Goal: Task Accomplishment & Management: Manage account settings

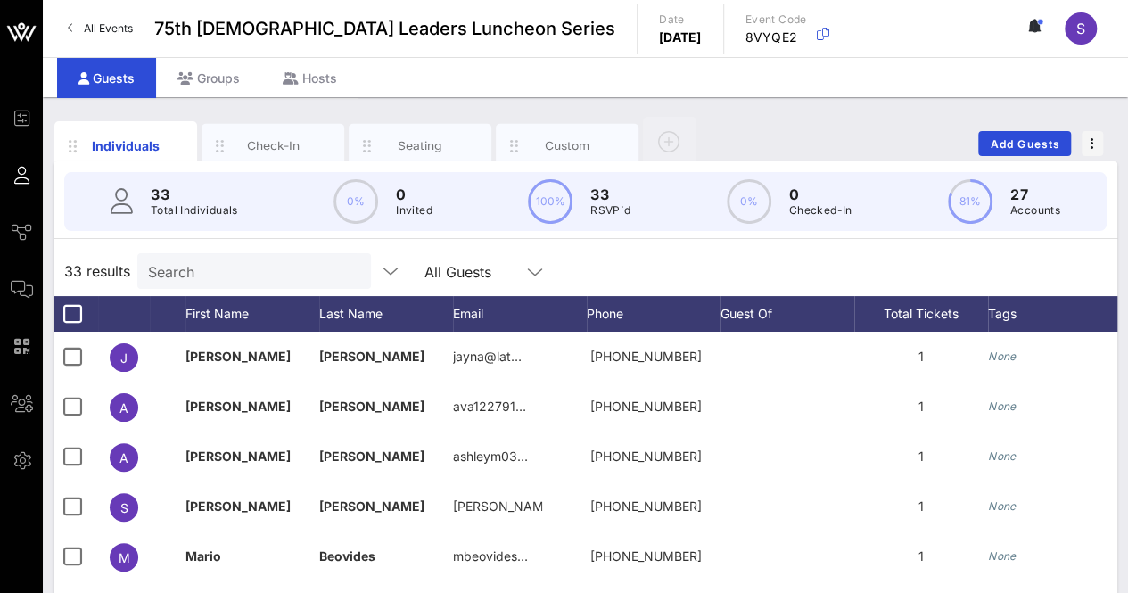
click at [752, 261] on div "33 results Search All Guests" at bounding box center [585, 271] width 1064 height 50
click at [547, 145] on div "Custom" at bounding box center [567, 145] width 79 height 17
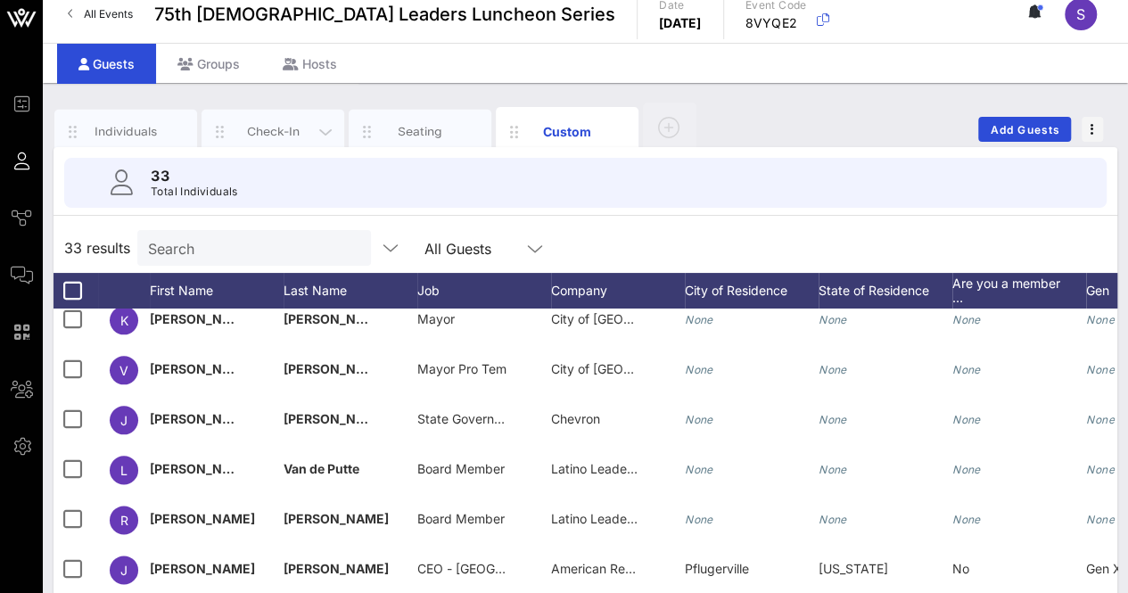
scroll to position [14, 0]
click at [81, 126] on icon "button" at bounding box center [72, 132] width 21 height 20
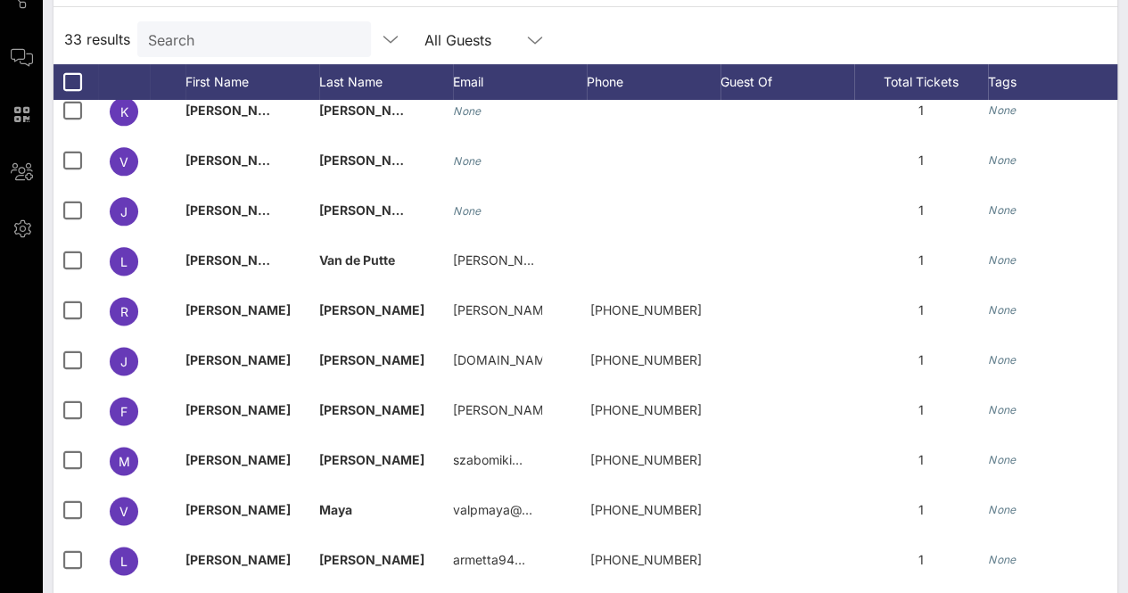
scroll to position [291, 0]
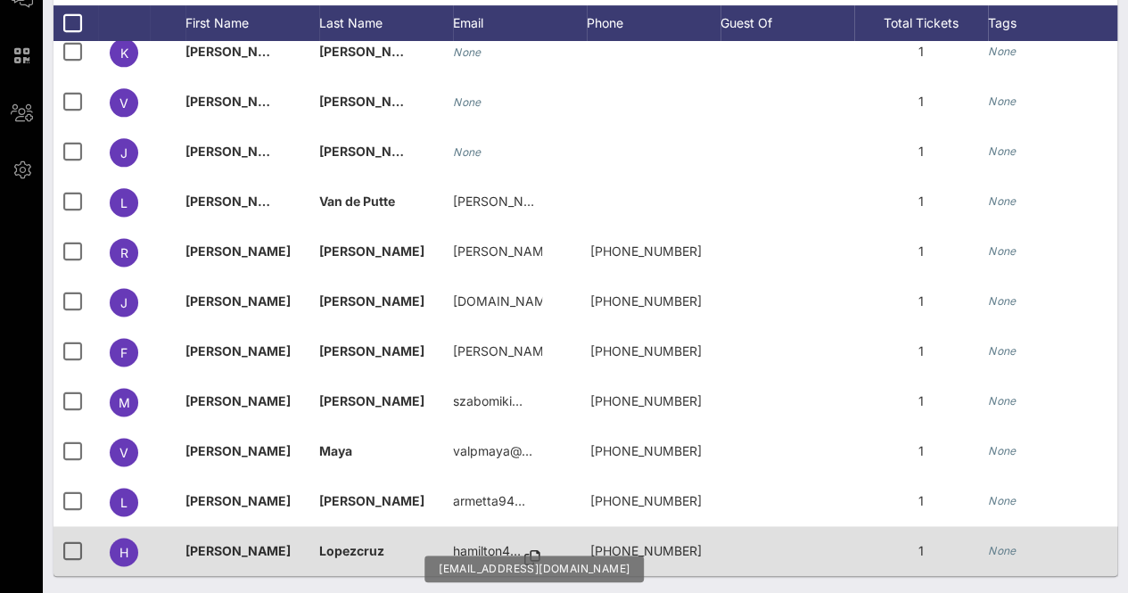
click at [523, 541] on div "hamilton4…" at bounding box center [520, 558] width 134 height 64
click at [532, 557] on icon at bounding box center [532, 558] width 16 height 2
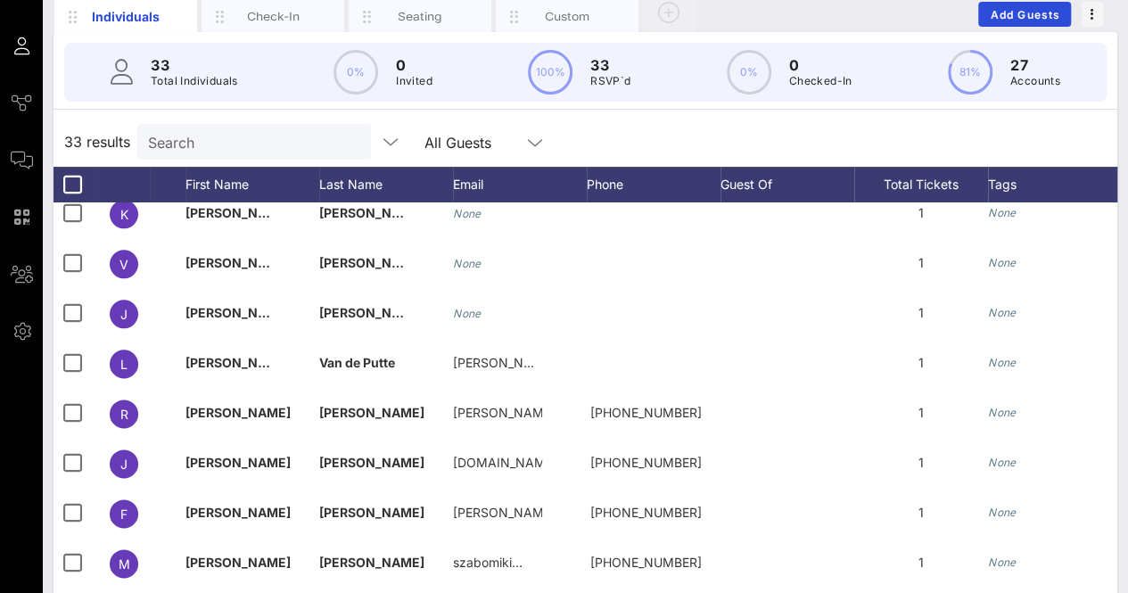
scroll to position [0, 0]
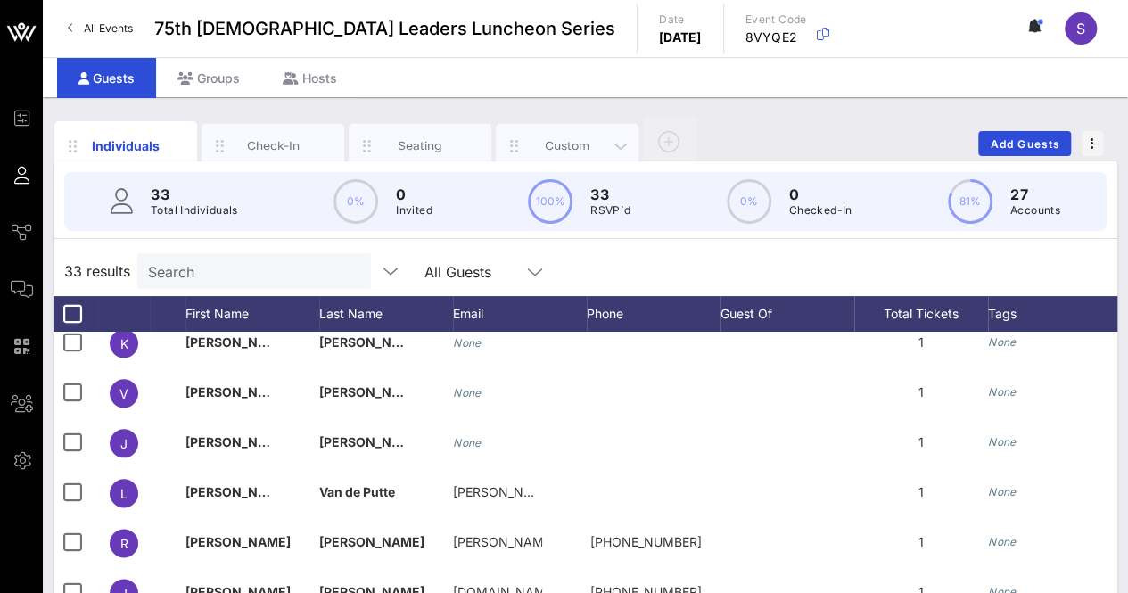
click at [542, 130] on div "Custom" at bounding box center [567, 146] width 143 height 45
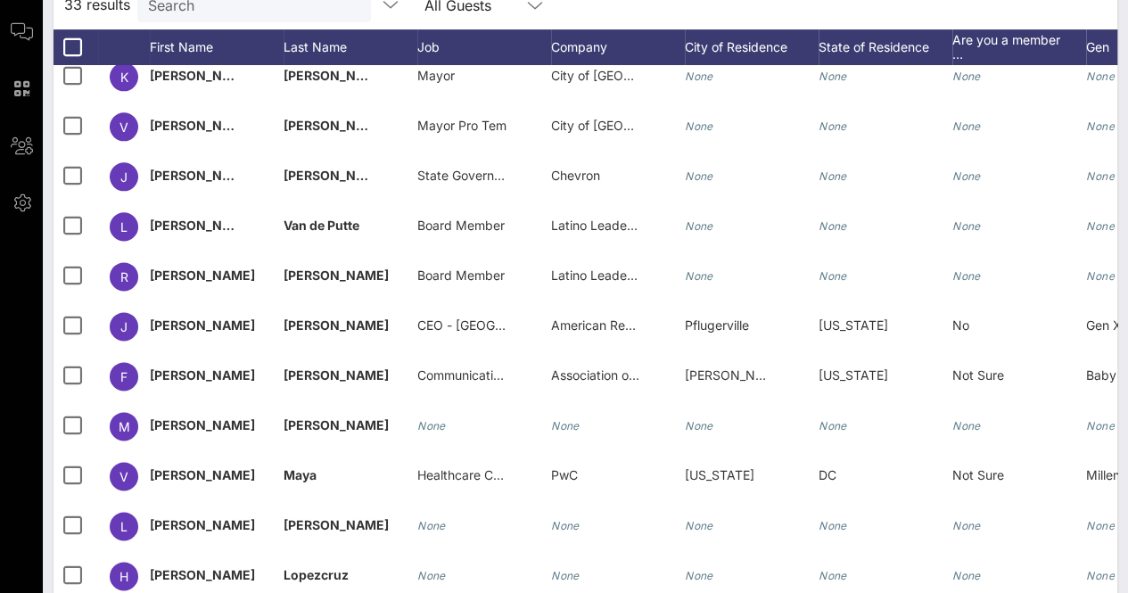
scroll to position [282, 0]
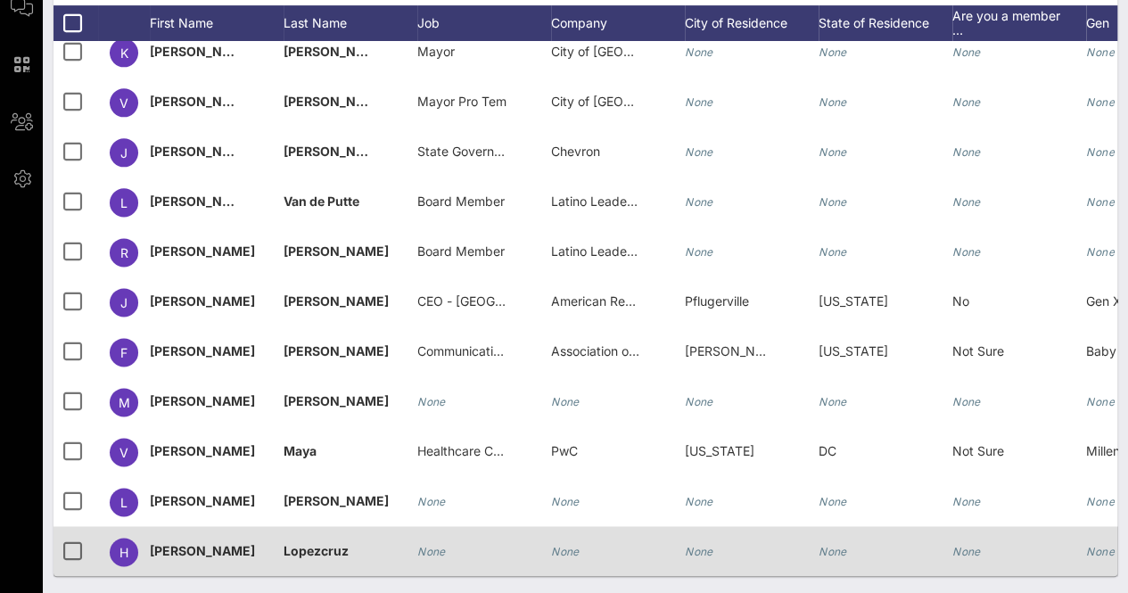
click at [577, 528] on div "None" at bounding box center [565, 551] width 29 height 50
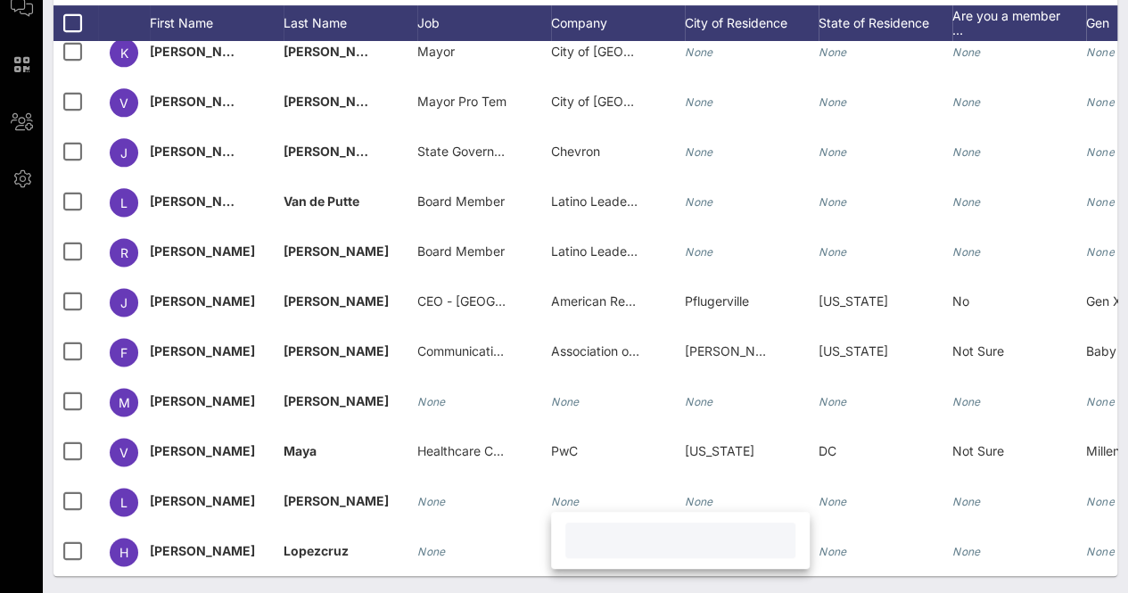
paste input "Army Futures Command,"
type input "Army Futures Command"
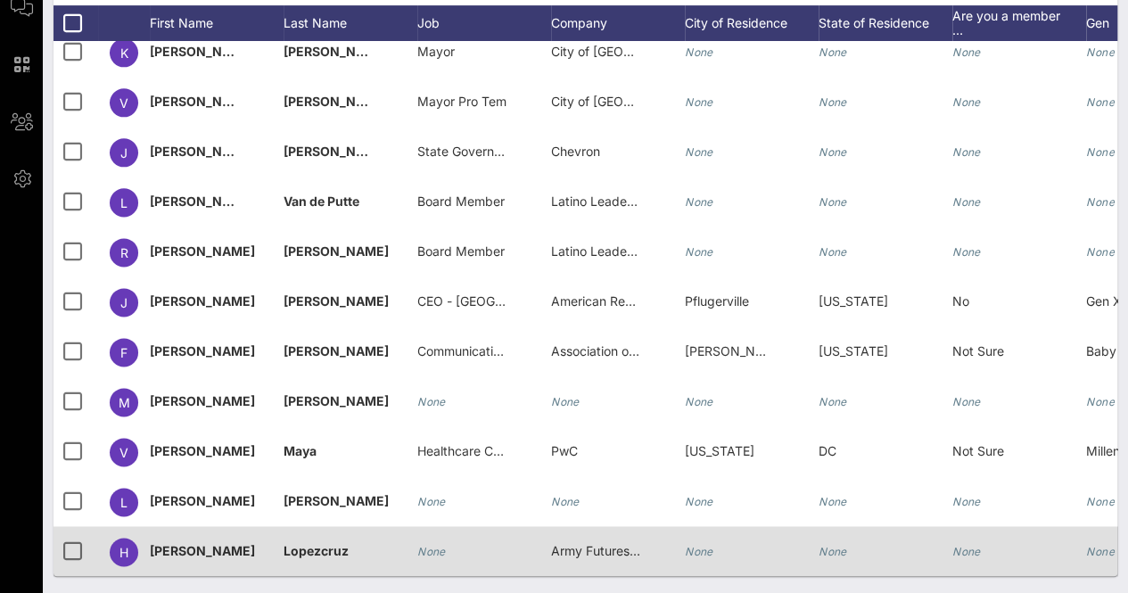
click at [441, 545] on icon "None" at bounding box center [431, 551] width 29 height 13
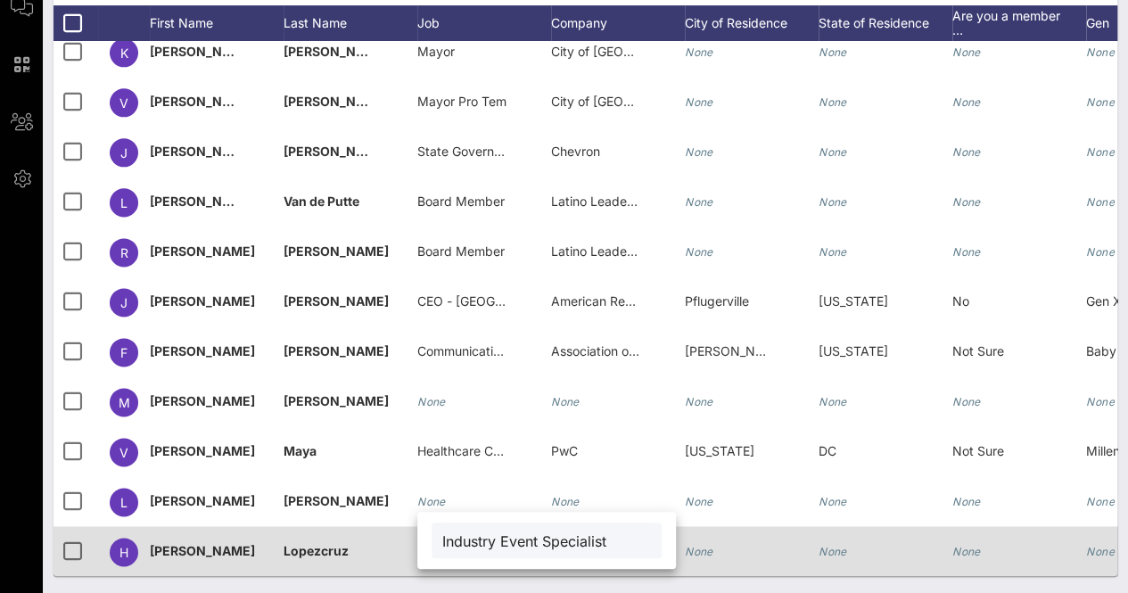
type input "Industry Event Specialist"
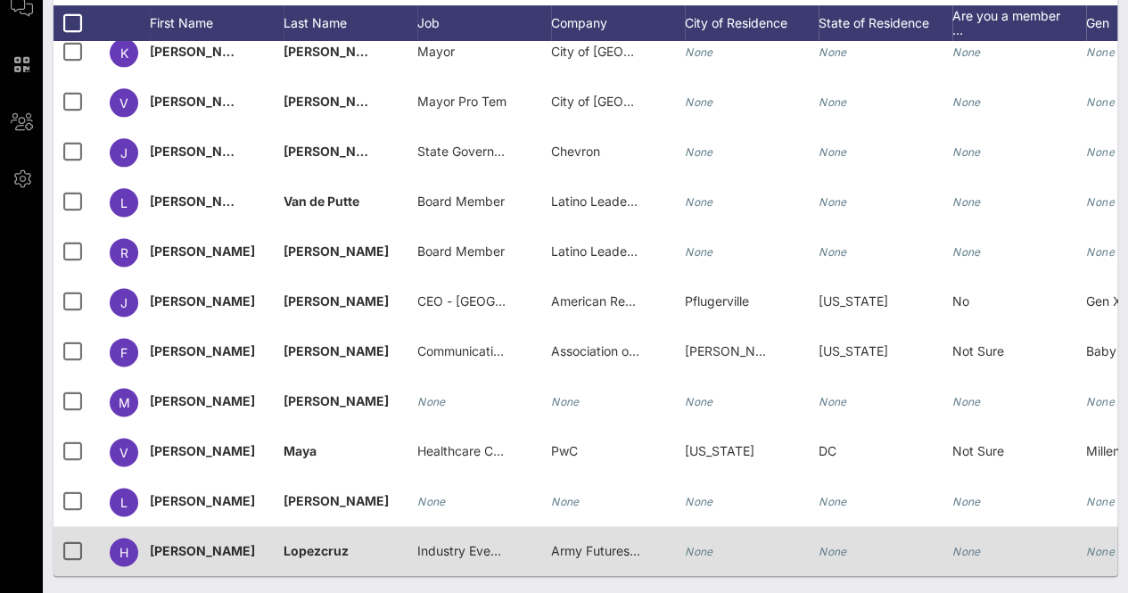
scroll to position [0, 0]
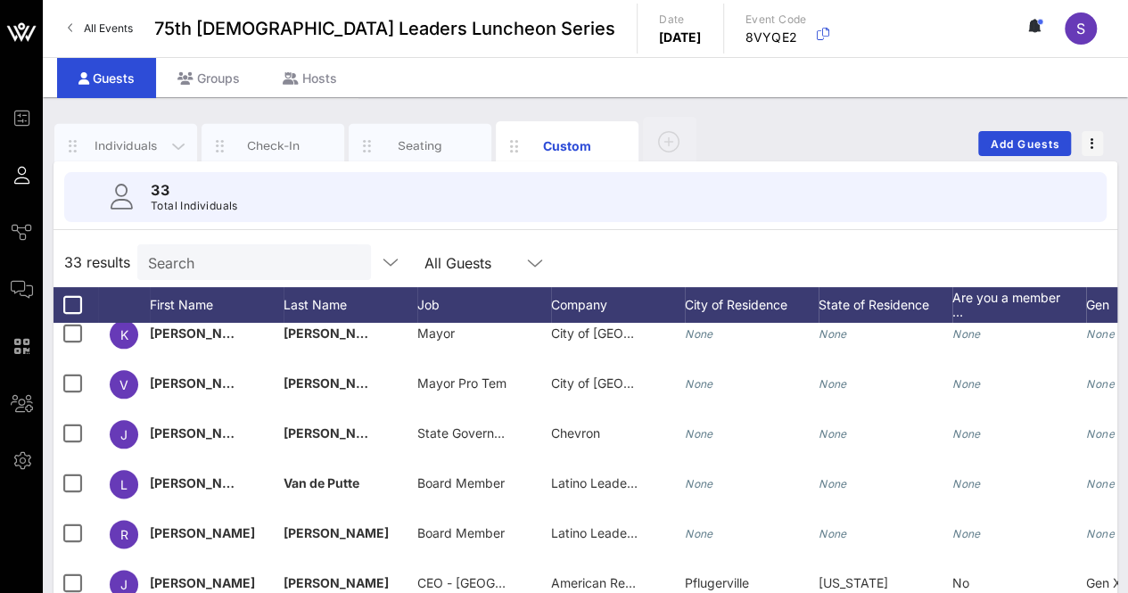
click at [105, 150] on div "Individuals" at bounding box center [125, 145] width 79 height 17
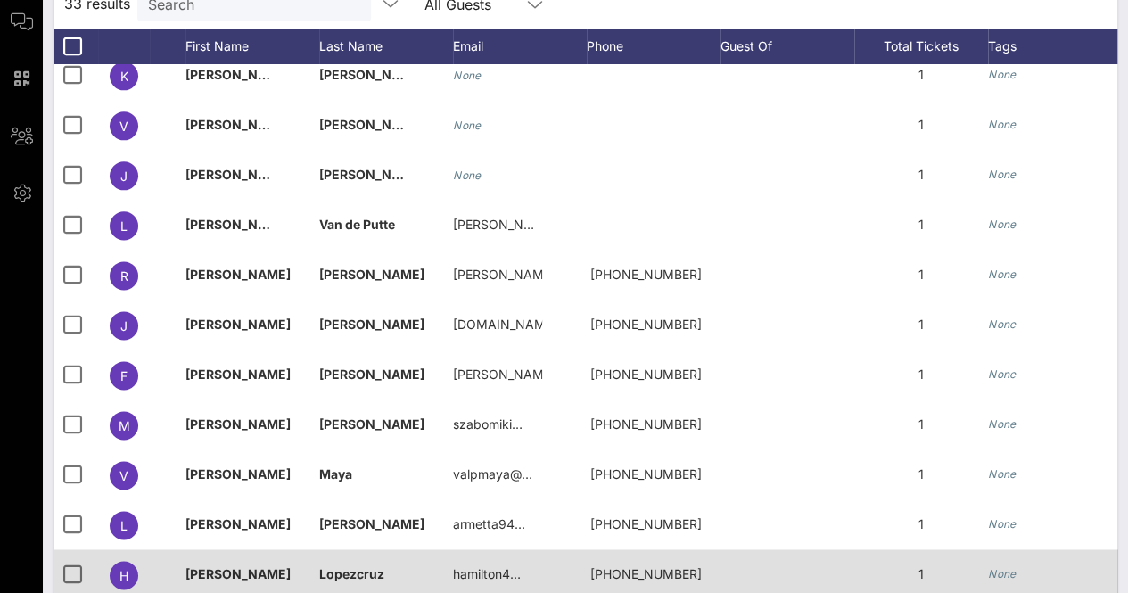
scroll to position [291, 0]
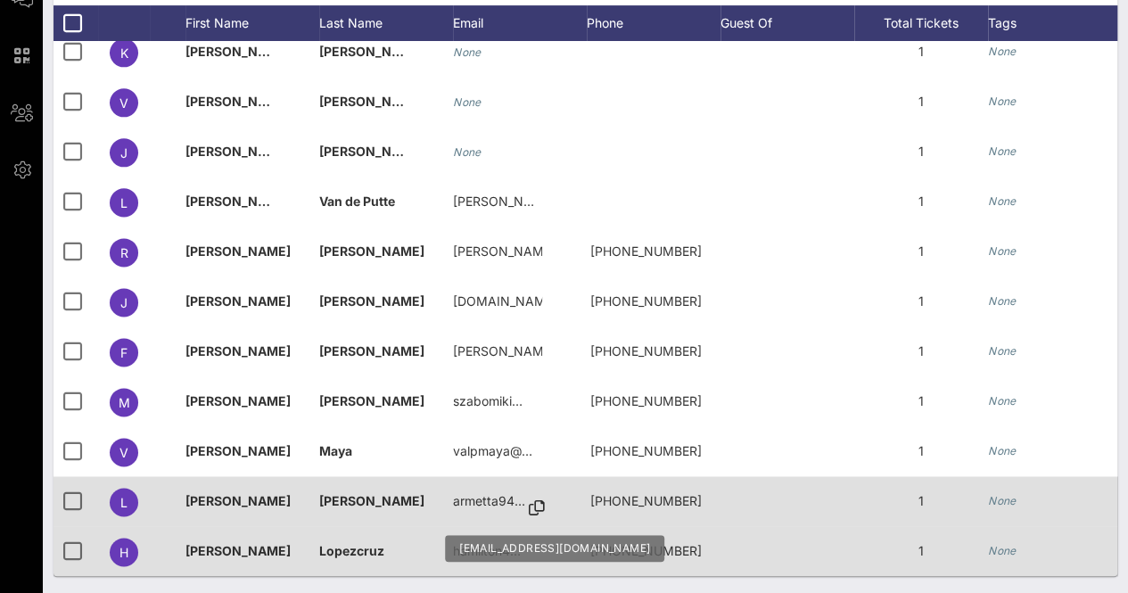
click at [534, 507] on icon at bounding box center [537, 508] width 16 height 2
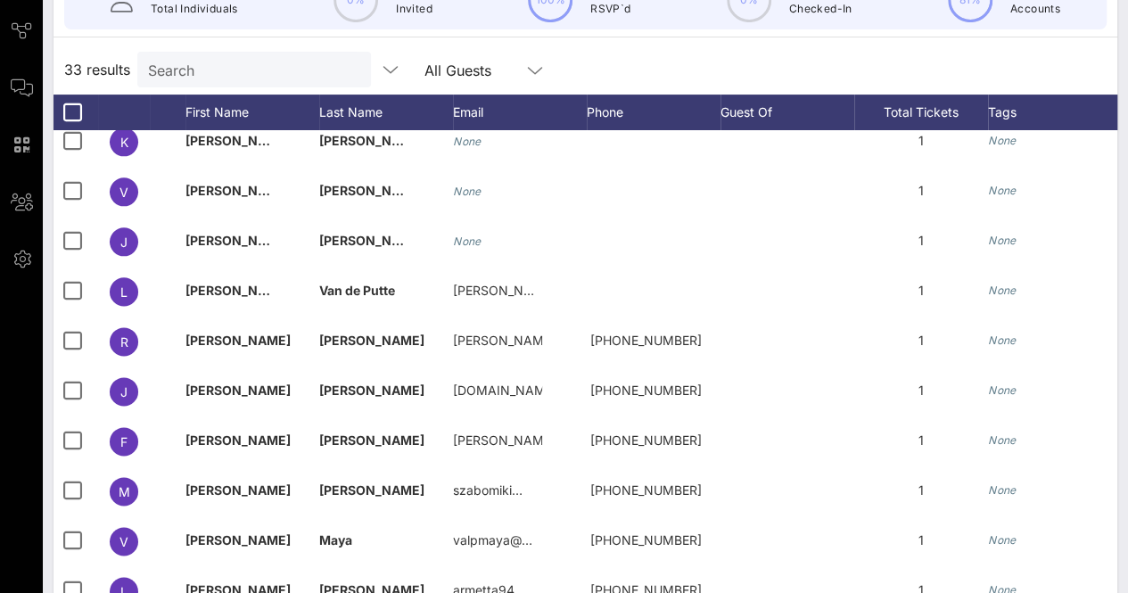
scroll to position [112, 0]
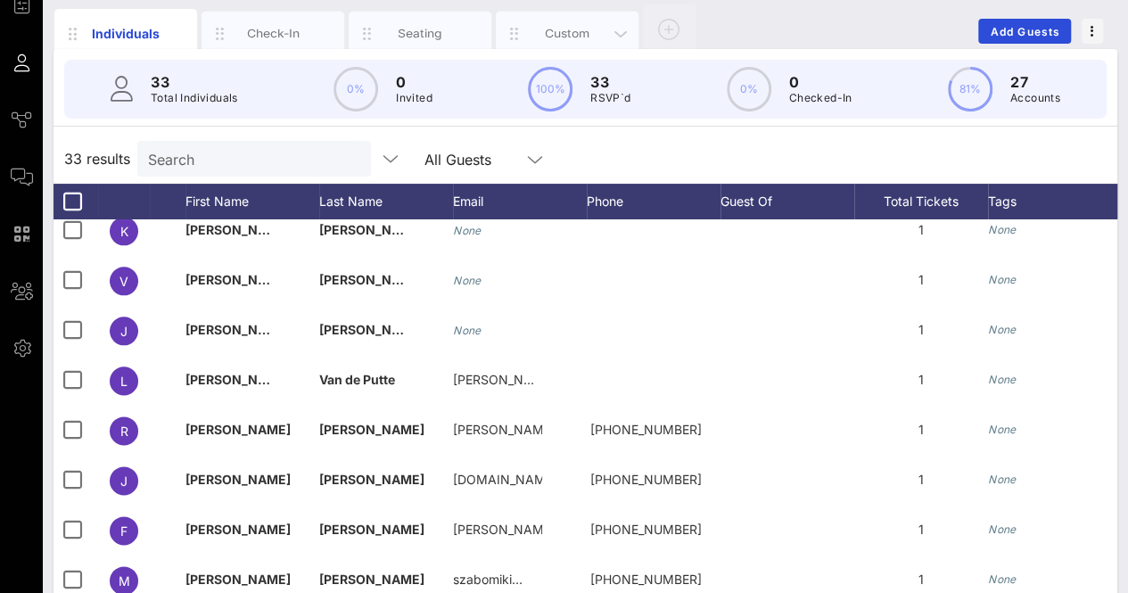
click at [565, 29] on div "Custom" at bounding box center [567, 33] width 79 height 17
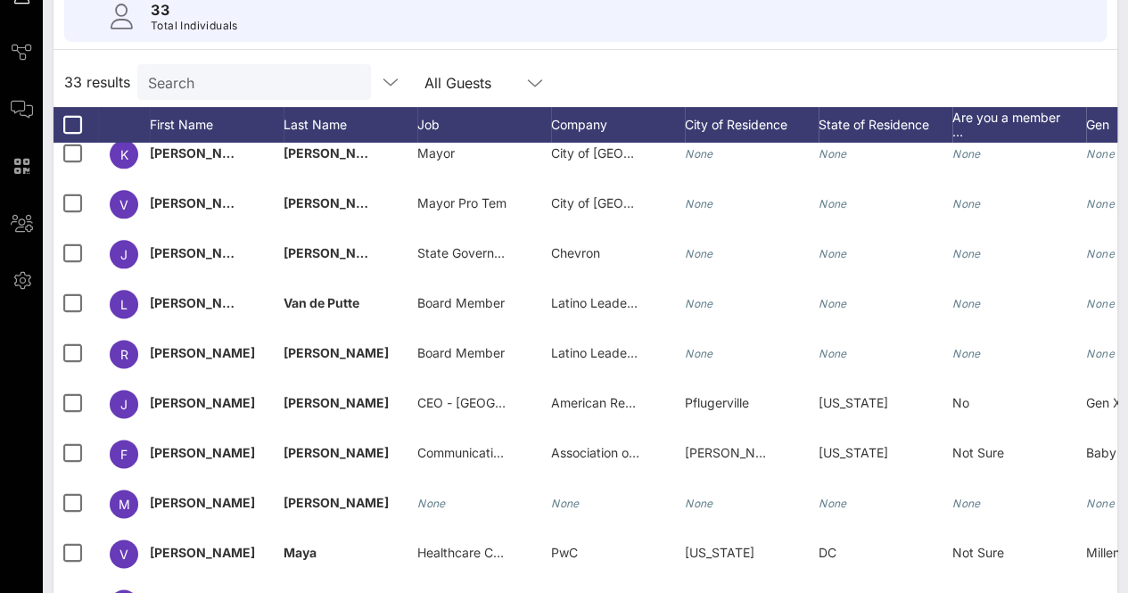
scroll to position [282, 0]
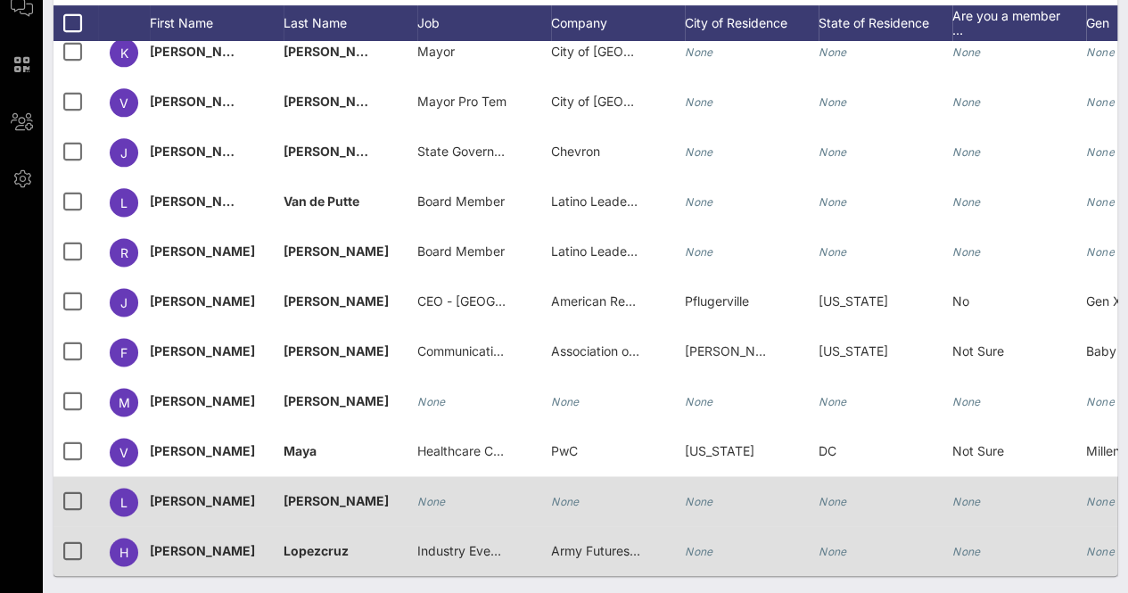
click at [430, 495] on icon "None" at bounding box center [431, 501] width 29 height 13
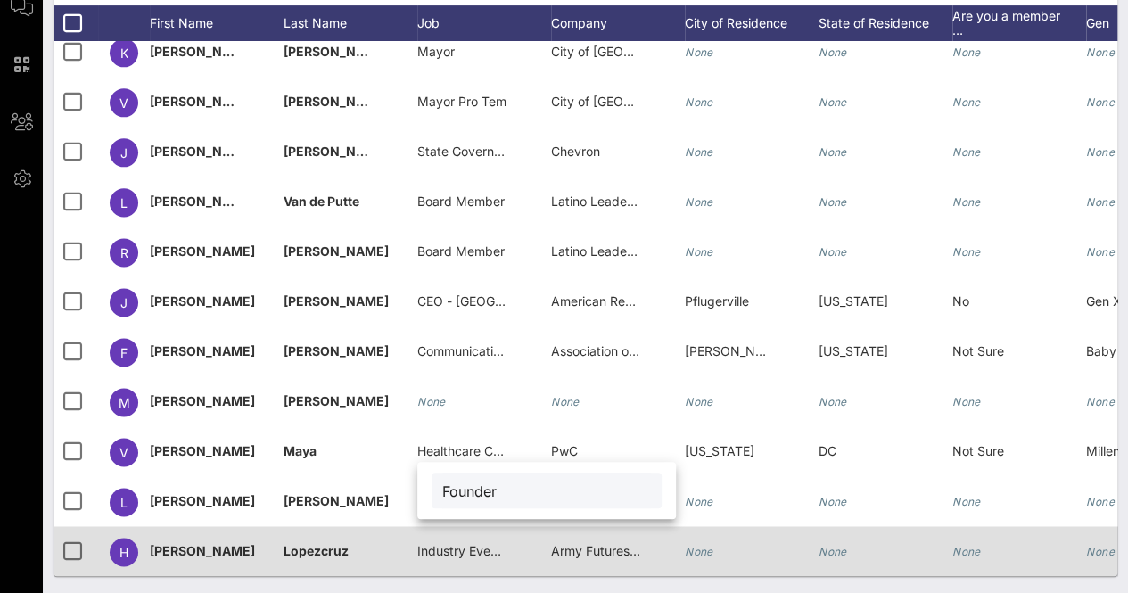
type input "Founder"
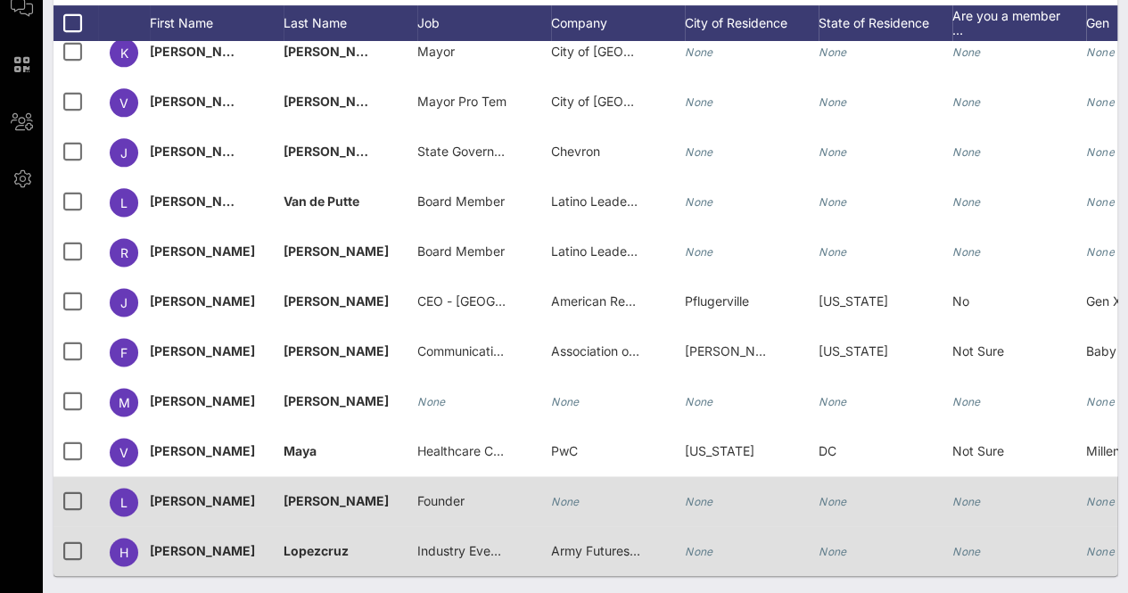
click at [555, 495] on icon "None" at bounding box center [565, 501] width 29 height 13
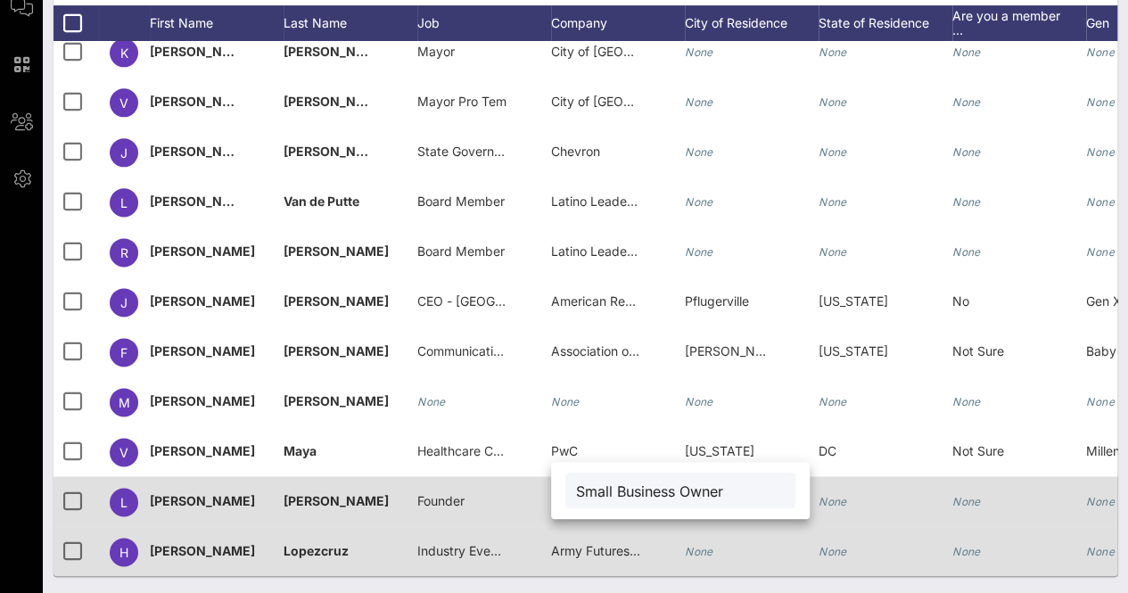
type input "Small Business Owner"
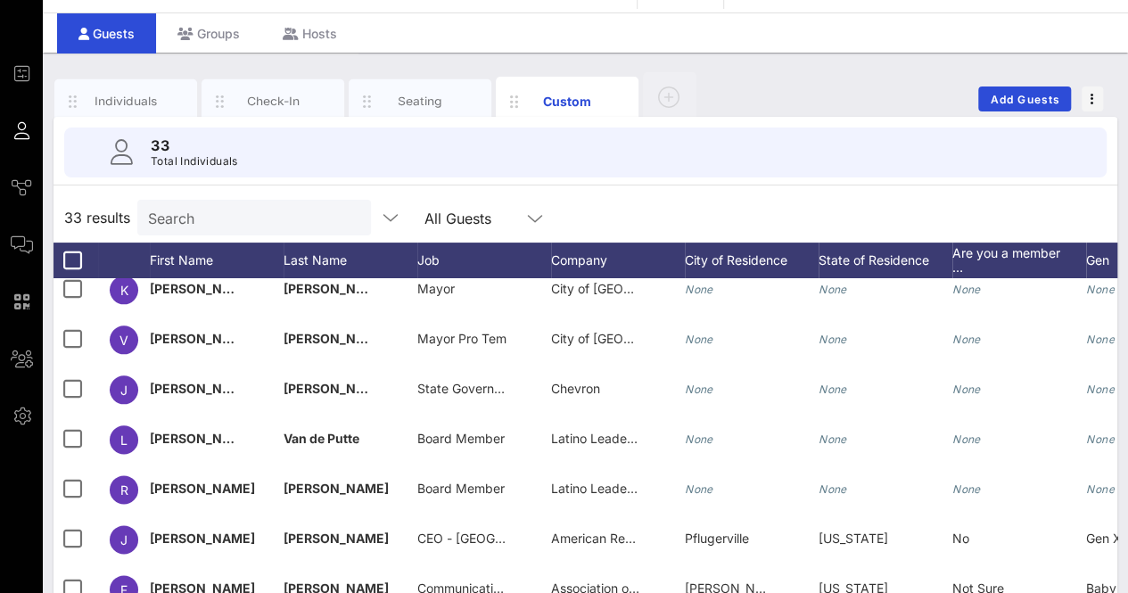
scroll to position [0, 0]
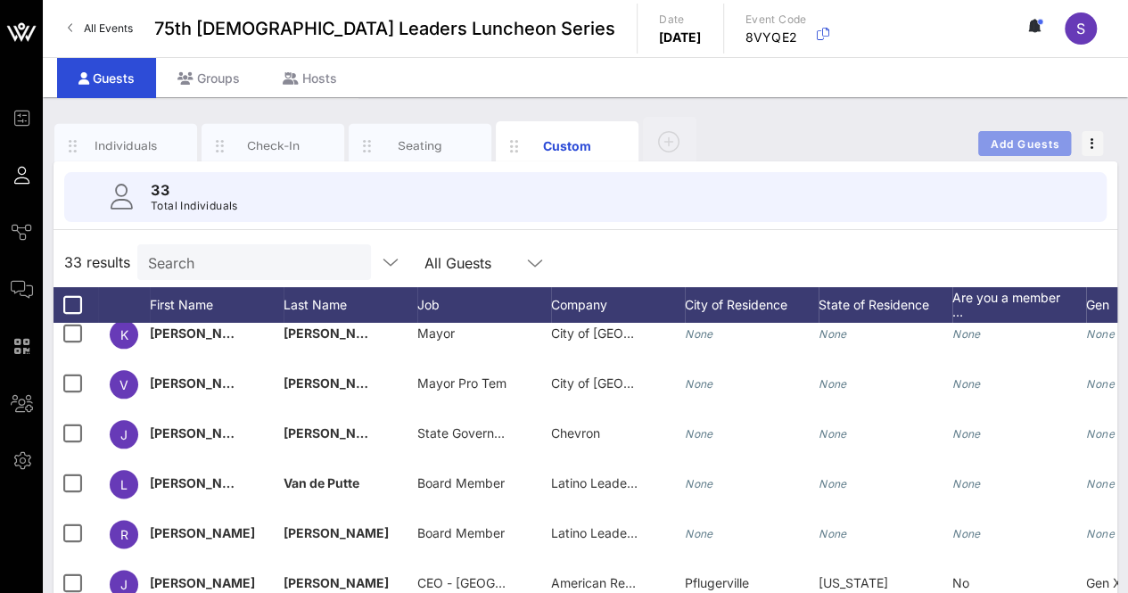
click at [998, 138] on span "Add Guests" at bounding box center [1025, 143] width 70 height 13
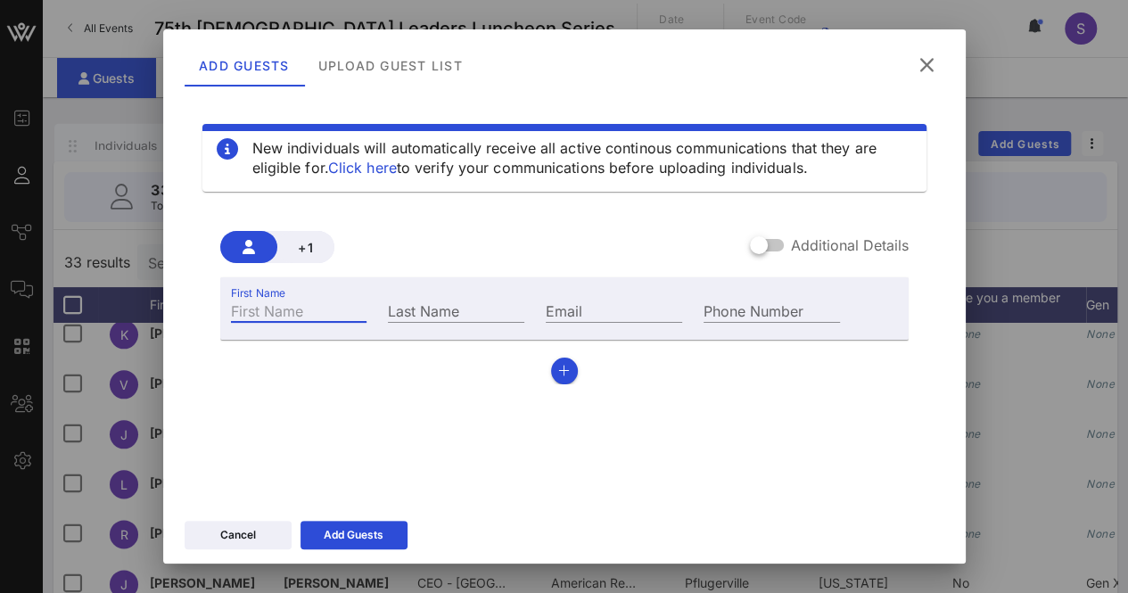
click at [280, 304] on div "First Name" at bounding box center [299, 310] width 136 height 23
type input "[PERSON_NAME]"
click at [437, 331] on div "Last Name" at bounding box center [456, 308] width 158 height 48
click at [426, 317] on input "Last Name" at bounding box center [456, 310] width 136 height 23
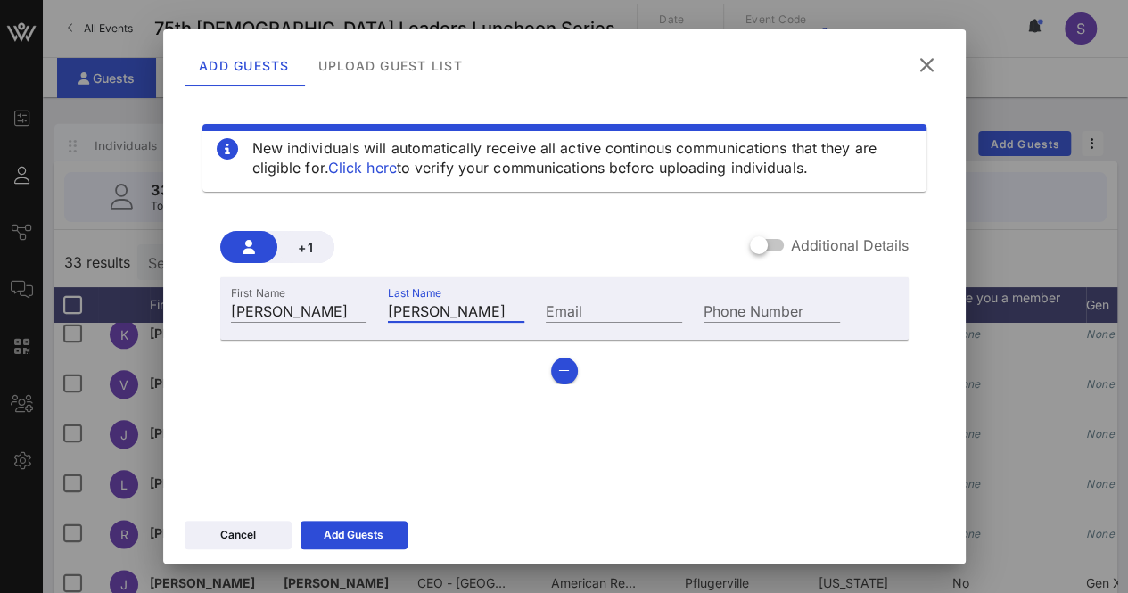
type input "[PERSON_NAME]"
click at [560, 297] on div "Email" at bounding box center [614, 308] width 158 height 48
click at [580, 313] on input "Email" at bounding box center [614, 310] width 136 height 23
paste input "[EMAIL_ADDRESS][DOMAIN_NAME]"
drag, startPoint x: 632, startPoint y: 308, endPoint x: 461, endPoint y: 306, distance: 171.2
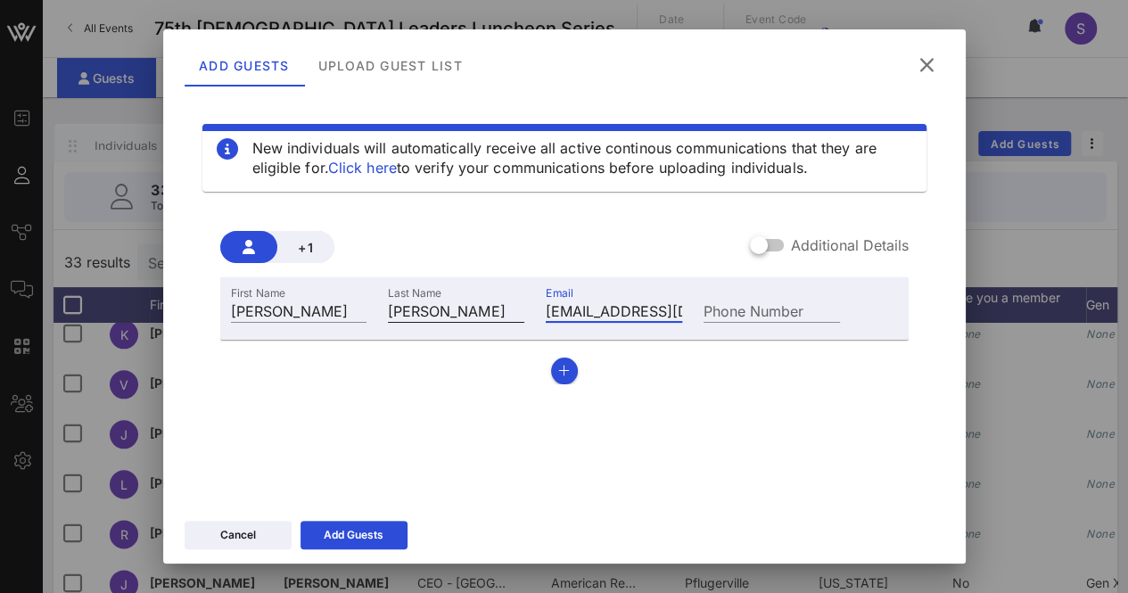
click at [462, 305] on div "First Name [PERSON_NAME] Last Name [PERSON_NAME] Email [EMAIL_ADDRESS][DOMAIN_N…" at bounding box center [535, 308] width 631 height 48
click at [643, 308] on input "[EMAIL_ADDRESS][DOMAIN_NAME]" at bounding box center [614, 310] width 136 height 23
type input "[EMAIL_ADDRESS][DOMAIN_NAME]"
click at [362, 532] on div "Add Guests" at bounding box center [354, 535] width 60 height 18
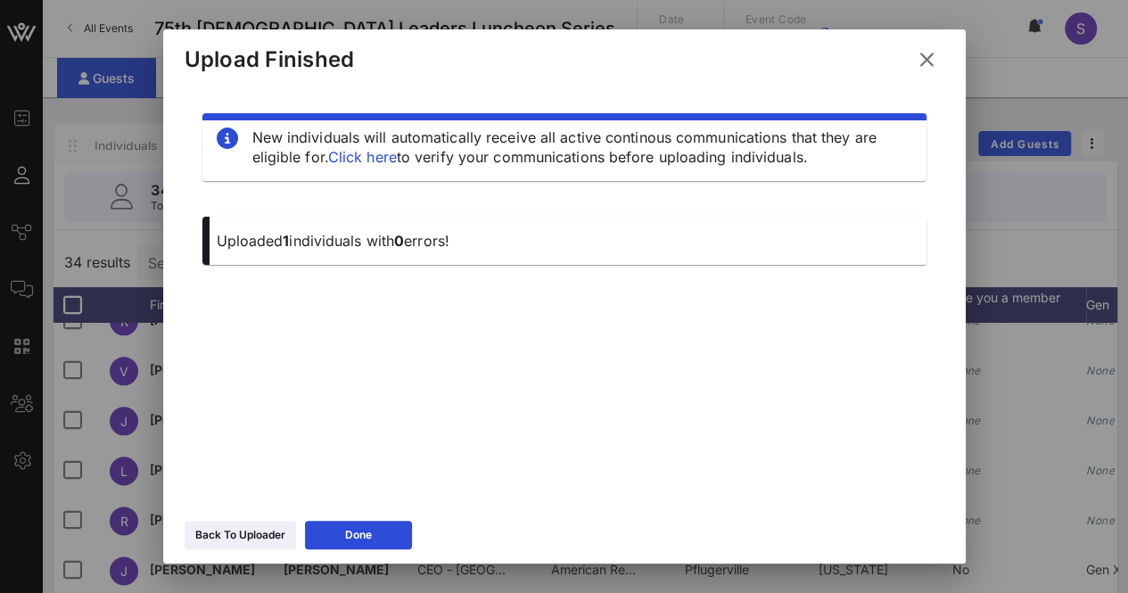
click at [929, 57] on icon at bounding box center [927, 59] width 24 height 21
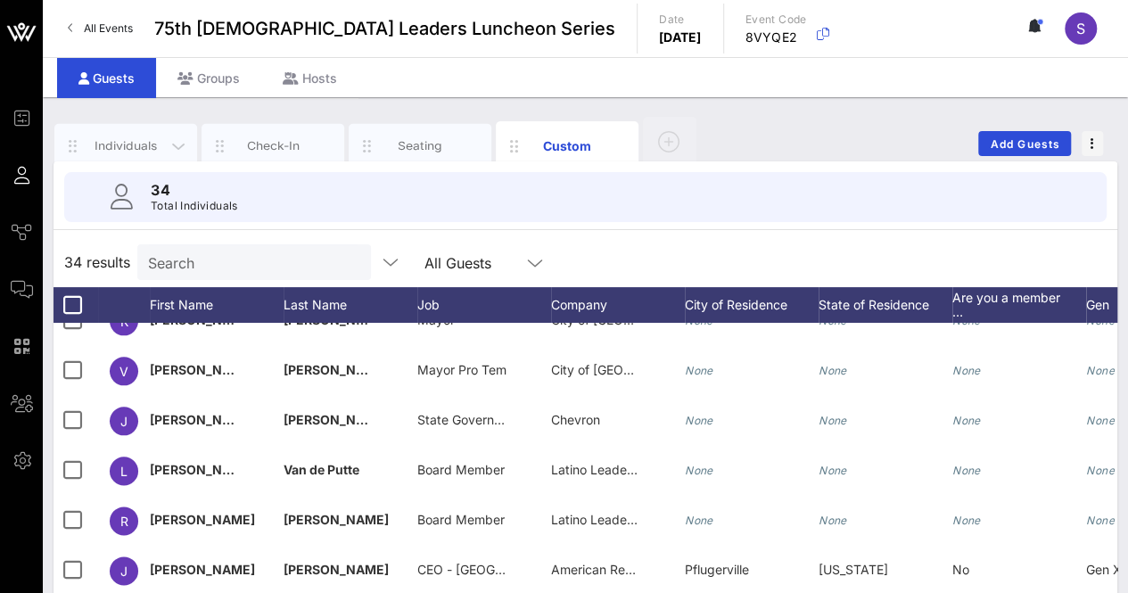
click at [143, 137] on div "Individuals" at bounding box center [125, 145] width 79 height 17
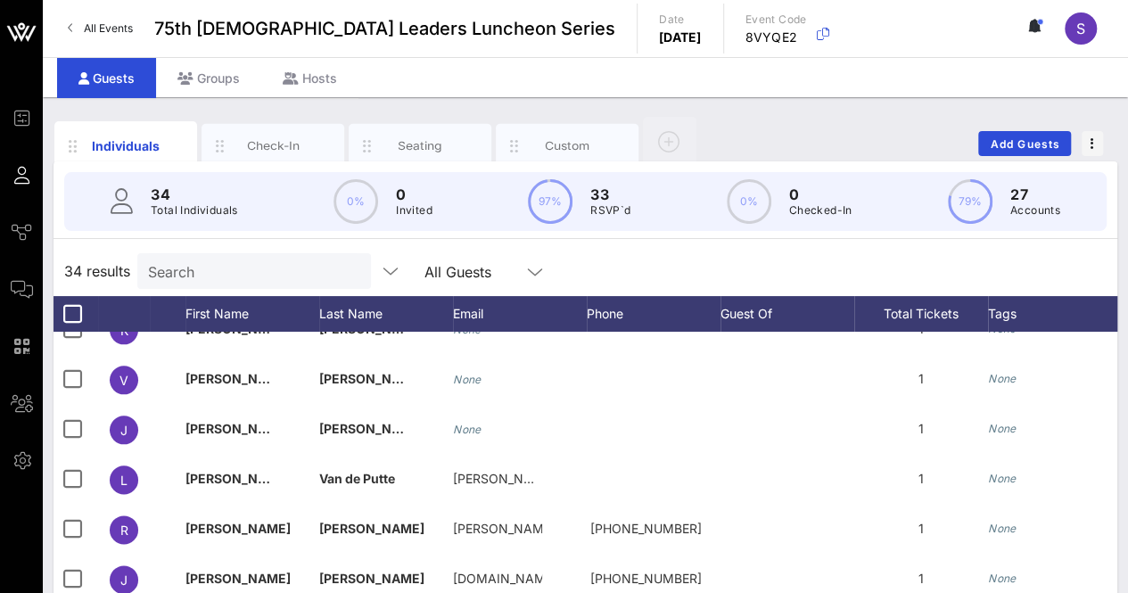
click at [216, 268] on input "Search" at bounding box center [252, 270] width 209 height 23
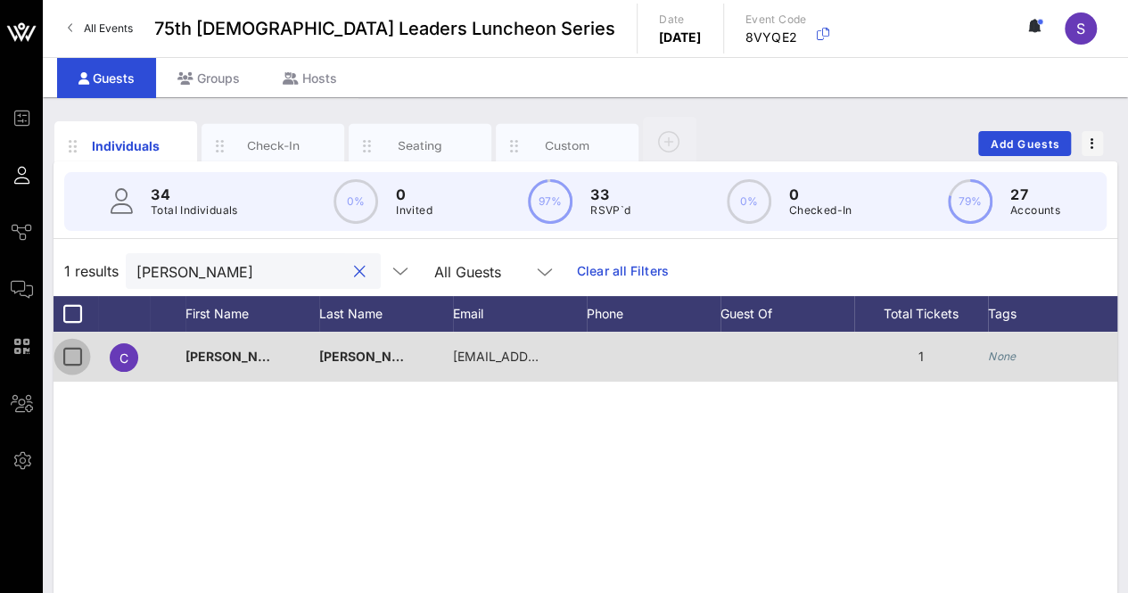
type input "[PERSON_NAME]"
click at [73, 358] on div at bounding box center [72, 356] width 30 height 30
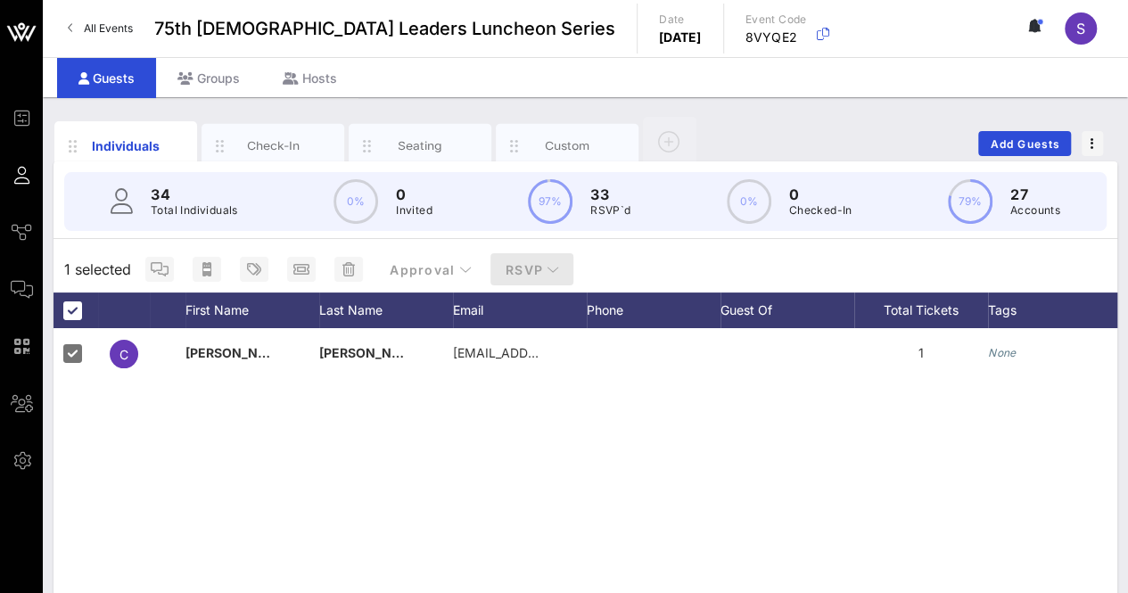
click at [512, 271] on span "RSVP" at bounding box center [532, 269] width 55 height 15
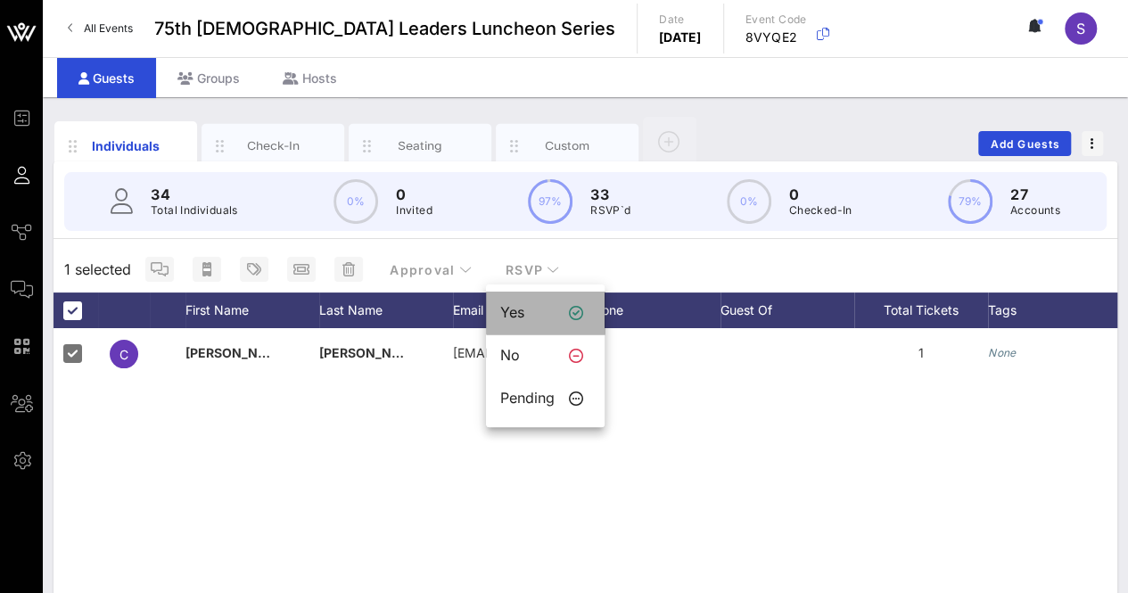
click at [549, 315] on div "Yes" at bounding box center [527, 312] width 54 height 17
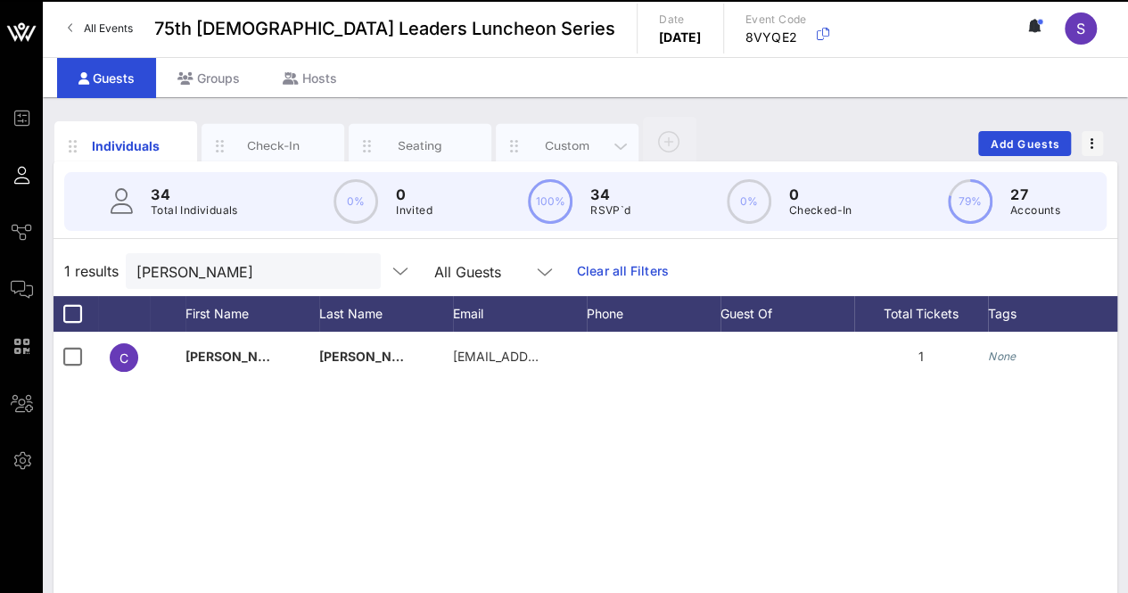
click at [580, 138] on div "Custom" at bounding box center [567, 145] width 79 height 17
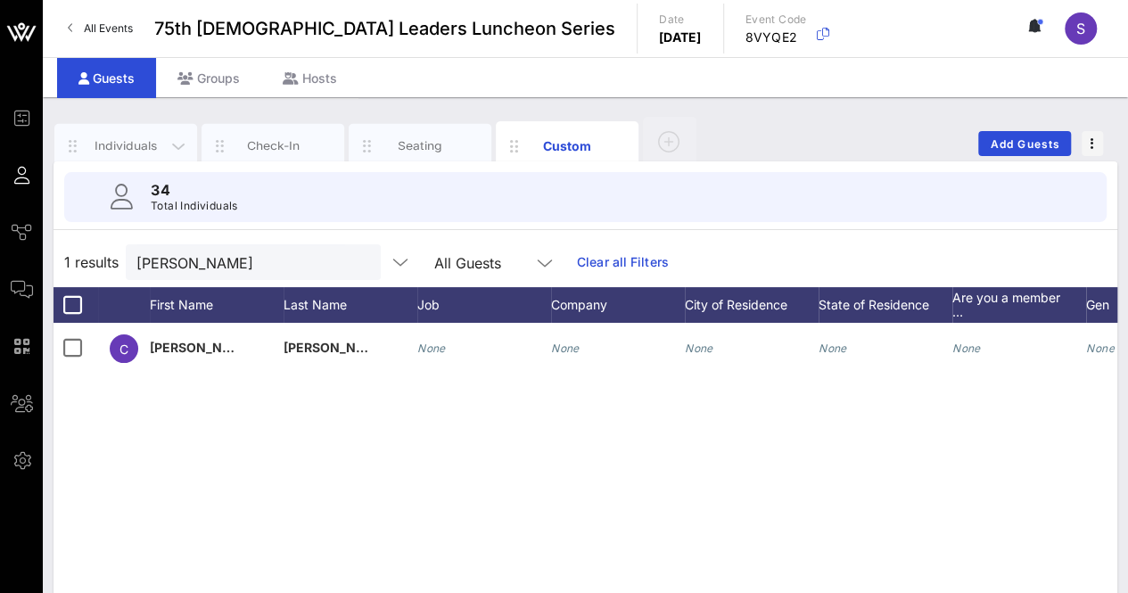
drag, startPoint x: 116, startPoint y: 138, endPoint x: 128, endPoint y: 152, distance: 18.3
click at [116, 138] on div "Individuals" at bounding box center [125, 145] width 79 height 17
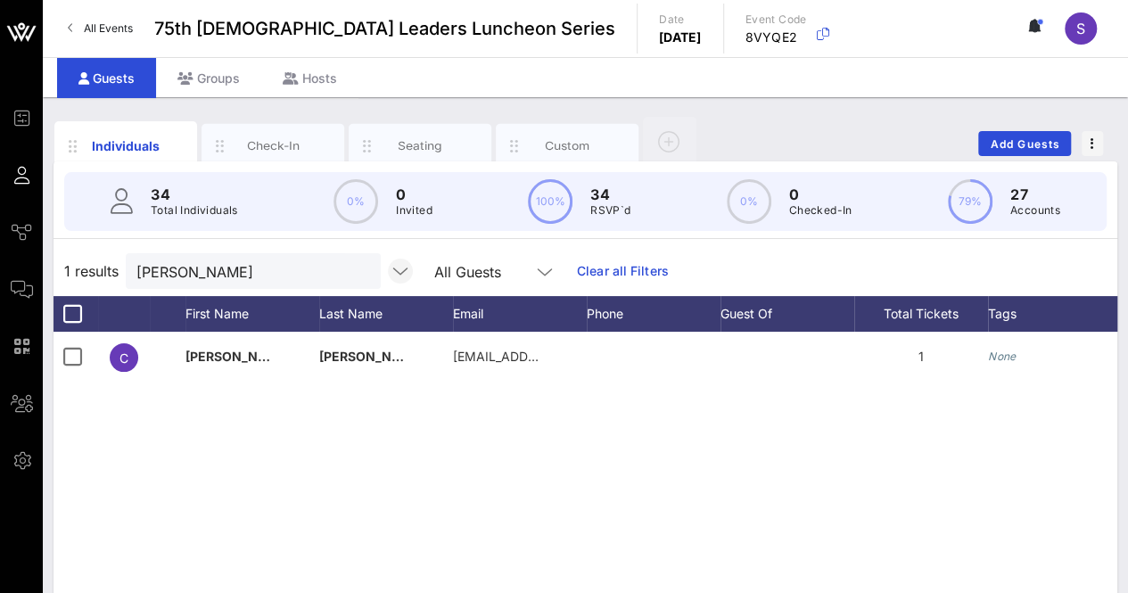
drag, startPoint x: 339, startPoint y: 272, endPoint x: 371, endPoint y: 275, distance: 32.2
click at [354, 272] on button "clear icon" at bounding box center [360, 272] width 12 height 18
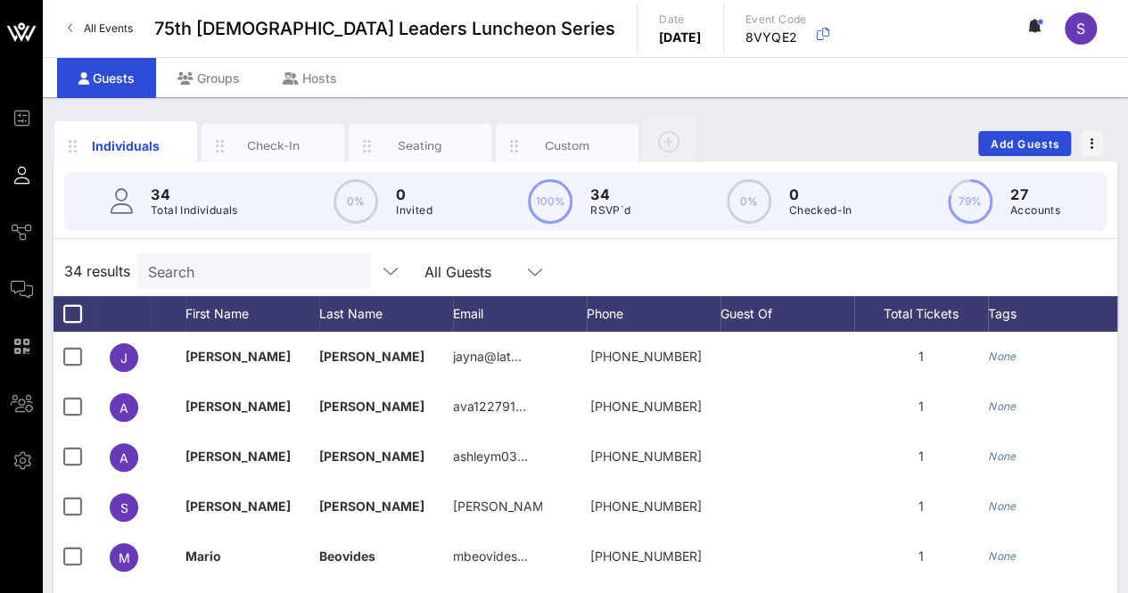
click at [847, 249] on div "34 results Search All Guests" at bounding box center [585, 271] width 1064 height 50
click at [1126, 251] on div "Individuals Check-In Seating Custom Add Guests 34 Total Individuals 0% 0 Invite…" at bounding box center [585, 490] width 1085 height 787
click at [824, 135] on div "Individuals Check-In Seating Custom Add Guests" at bounding box center [585, 143] width 1064 height 57
